Goal: Complete application form

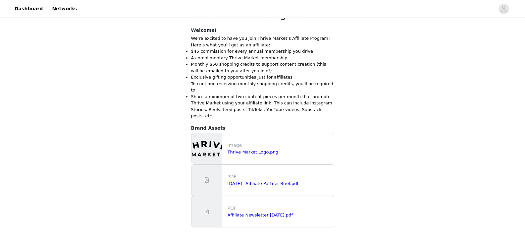
scroll to position [209, 0]
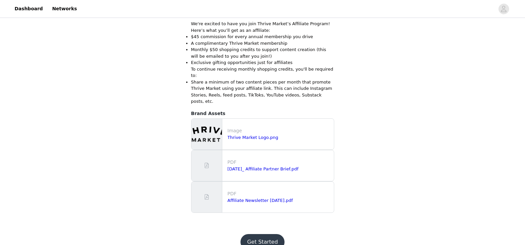
click at [260, 234] on button "Get Started" at bounding box center [263, 242] width 44 height 16
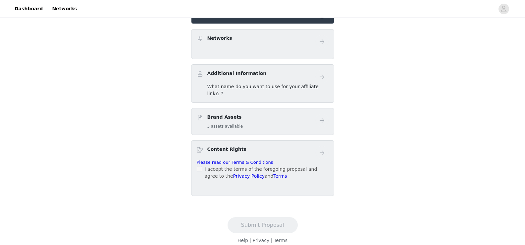
scroll to position [69, 0]
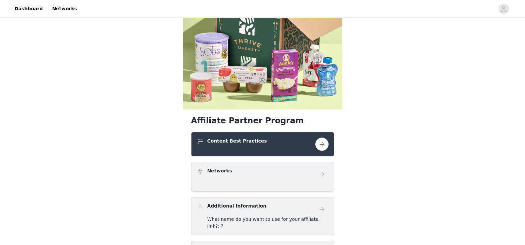
click at [217, 172] on h4 "Networks" at bounding box center [219, 170] width 25 height 7
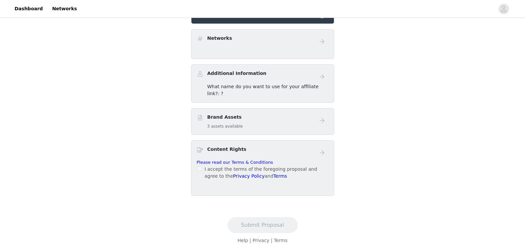
scroll to position [0, 0]
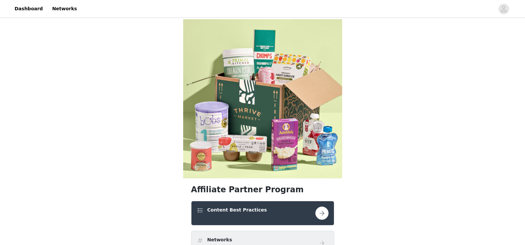
click at [323, 212] on button "button" at bounding box center [322, 212] width 13 height 13
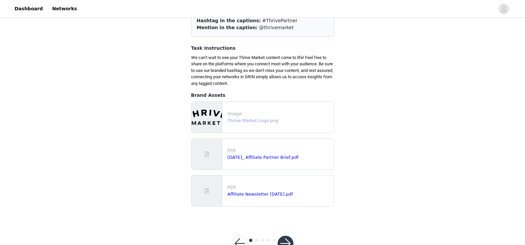
scroll to position [82, 0]
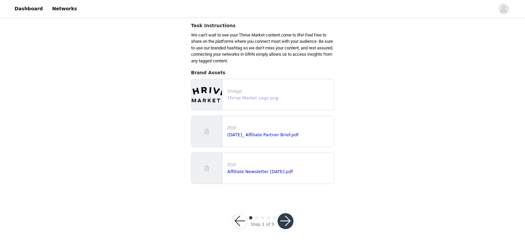
click at [250, 98] on link "Thrive Market Logo.png" at bounding box center [253, 97] width 51 height 5
click at [280, 135] on link "[DATE]_ Affiliate Partner Brief.pdf" at bounding box center [263, 134] width 71 height 5
click at [275, 173] on link "Affiliate Newsletter [DATE].pdf" at bounding box center [260, 171] width 65 height 5
click at [284, 223] on button "button" at bounding box center [286, 221] width 16 height 16
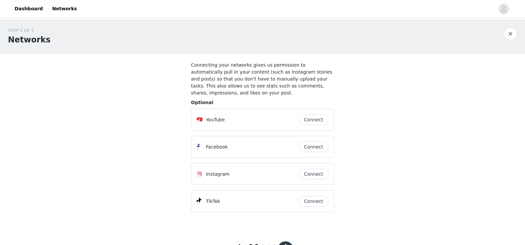
click at [317, 169] on button "Connect" at bounding box center [314, 174] width 30 height 11
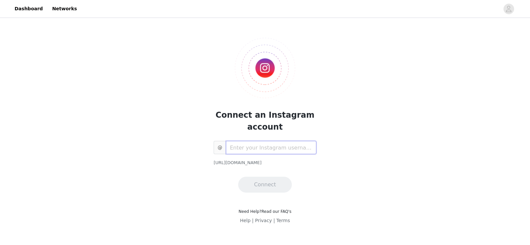
click at [272, 149] on input "text" at bounding box center [271, 147] width 90 height 13
type input "organicsolace"
click at [265, 185] on button "Connect" at bounding box center [265, 185] width 54 height 16
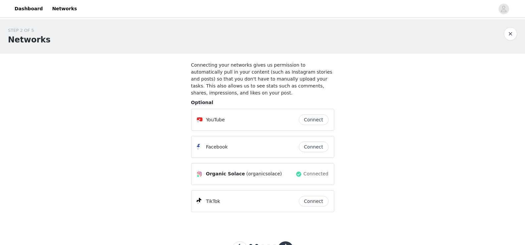
click at [315, 142] on button "Connect" at bounding box center [314, 147] width 30 height 11
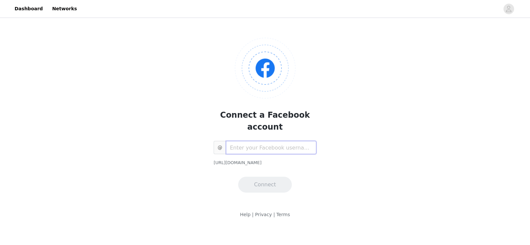
click at [279, 141] on input "text" at bounding box center [271, 147] width 90 height 13
type input "organicsolace"
click at [265, 177] on button "Connect" at bounding box center [265, 185] width 54 height 16
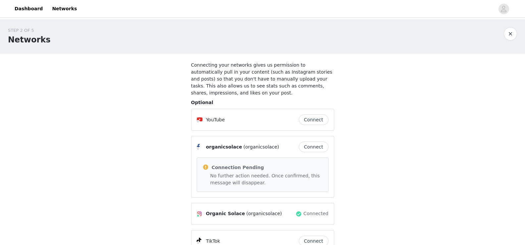
scroll to position [61, 0]
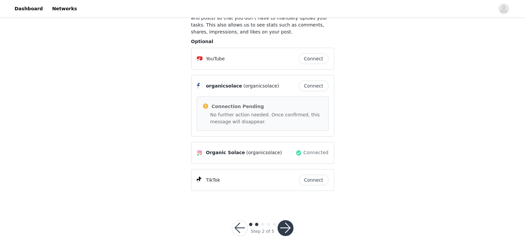
click at [285, 220] on button "button" at bounding box center [286, 228] width 16 height 16
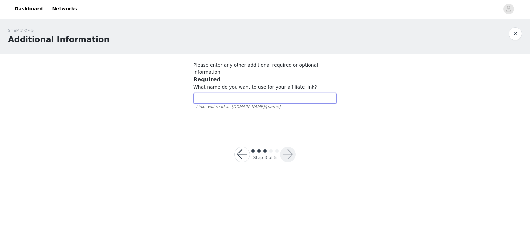
click at [215, 93] on input "text" at bounding box center [265, 98] width 143 height 11
type input "organicsolace"
click at [290, 147] on button "button" at bounding box center [288, 155] width 16 height 16
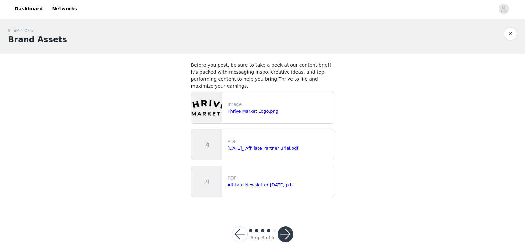
scroll to position [6, 0]
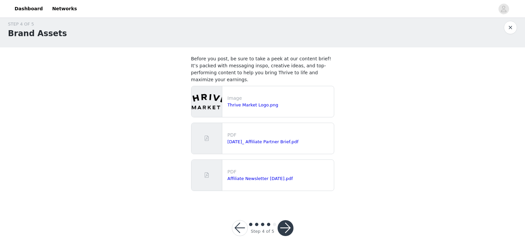
click at [286, 221] on button "button" at bounding box center [286, 228] width 16 height 16
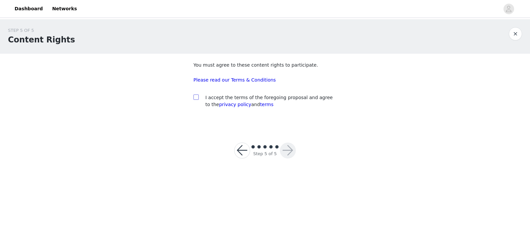
click at [197, 98] on input "checkbox" at bounding box center [196, 96] width 5 height 5
checkbox input "true"
click at [292, 149] on button "button" at bounding box center [288, 151] width 16 height 16
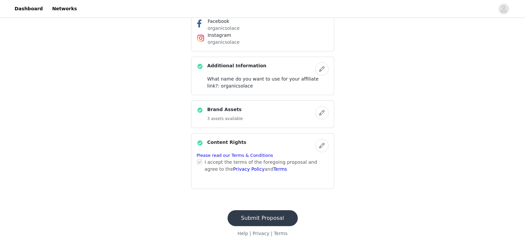
scroll to position [110, 0]
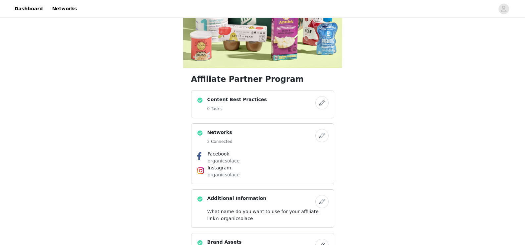
click at [323, 103] on button "button" at bounding box center [322, 102] width 13 height 13
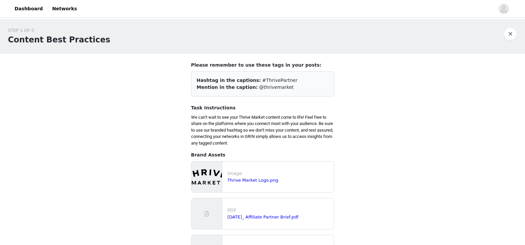
scroll to position [82, 0]
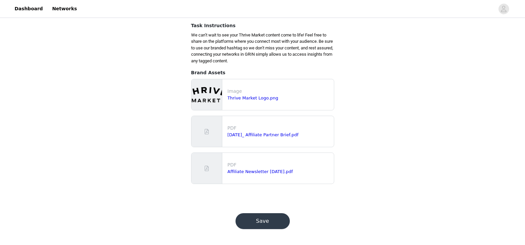
click at [269, 224] on button "Save" at bounding box center [263, 221] width 54 height 16
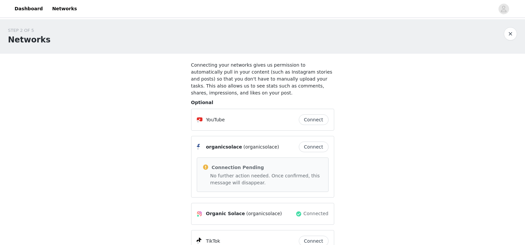
scroll to position [61, 0]
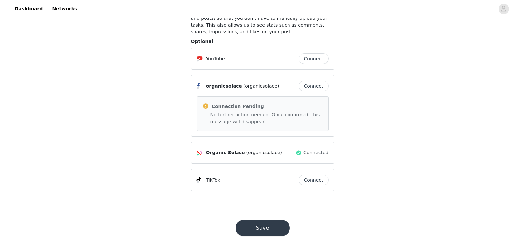
click at [273, 221] on button "Save" at bounding box center [263, 228] width 54 height 16
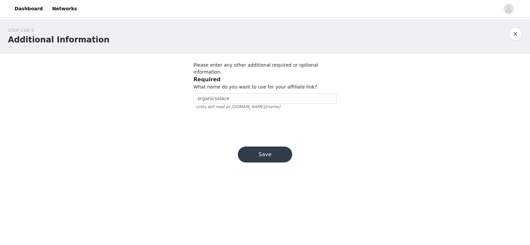
click at [272, 150] on button "Save" at bounding box center [265, 155] width 54 height 16
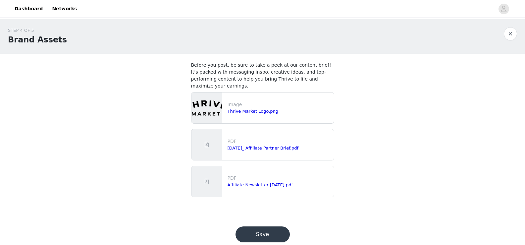
click at [267, 229] on button "Save" at bounding box center [263, 234] width 54 height 16
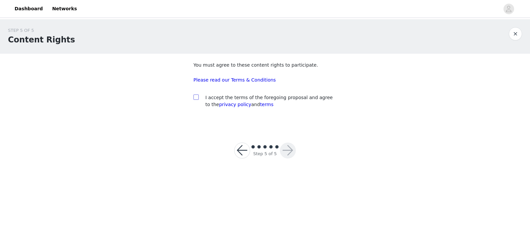
click at [197, 98] on input "checkbox" at bounding box center [196, 96] width 5 height 5
checkbox input "true"
click at [293, 153] on button "button" at bounding box center [288, 151] width 16 height 16
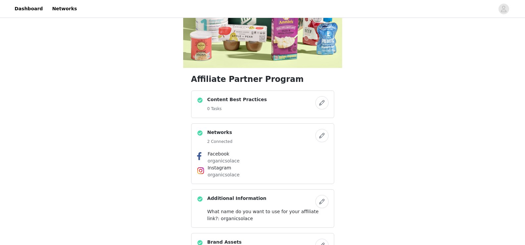
scroll to position [243, 0]
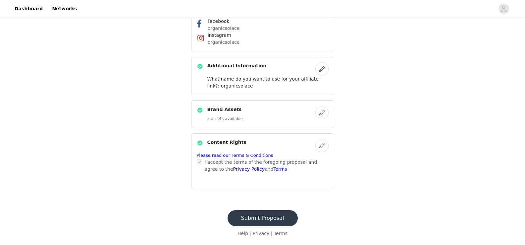
click at [322, 112] on button "button" at bounding box center [322, 112] width 13 height 13
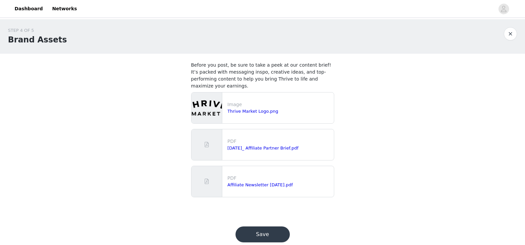
click at [512, 33] on button "button" at bounding box center [510, 33] width 13 height 13
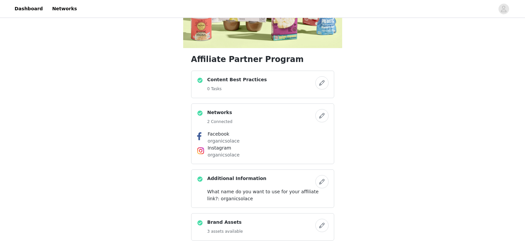
scroll to position [243, 0]
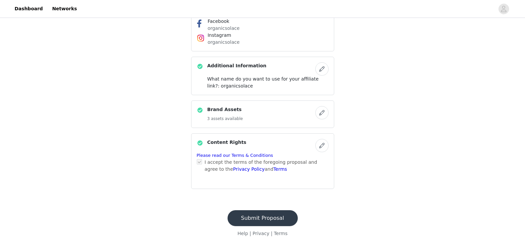
click at [263, 219] on button "Submit Proposal" at bounding box center [263, 218] width 70 height 16
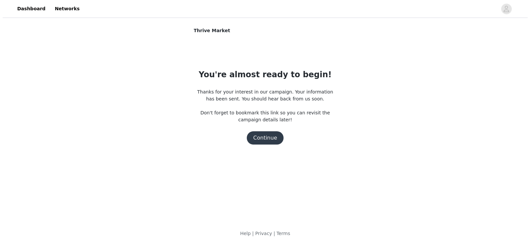
scroll to position [0, 0]
click at [264, 137] on button "Continue" at bounding box center [265, 137] width 37 height 13
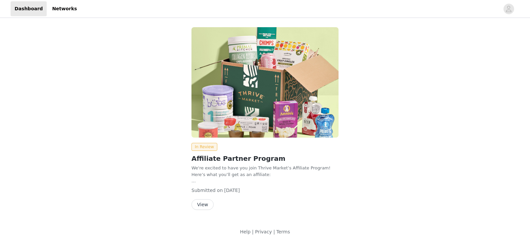
click at [203, 206] on button "View" at bounding box center [203, 204] width 22 height 11
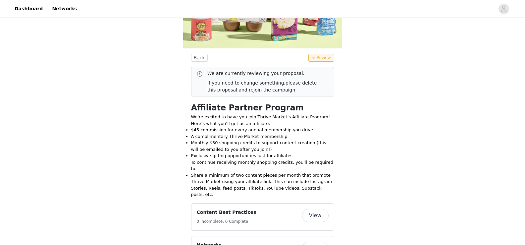
scroll to position [133, 0]
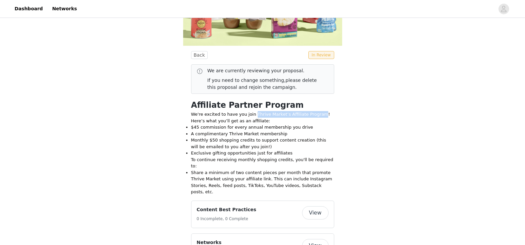
drag, startPoint x: 250, startPoint y: 113, endPoint x: 311, endPoint y: 115, distance: 61.0
click at [311, 115] on p "We're excited to have you join Thrive Market’s Affiliate Program! Here’s what y…" at bounding box center [262, 117] width 143 height 13
copy p "Thrive Market’s Affiliate Program"
click at [332, 121] on p "We're excited to have you join Thrive Market’s Affiliate Program! Here’s what y…" at bounding box center [262, 117] width 143 height 13
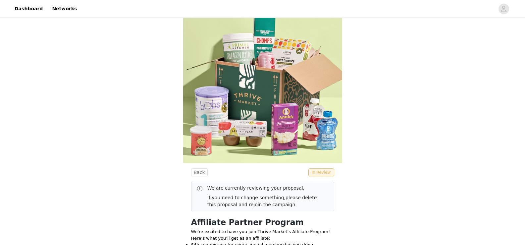
scroll to position [0, 0]
